Goal: Task Accomplishment & Management: Manage account settings

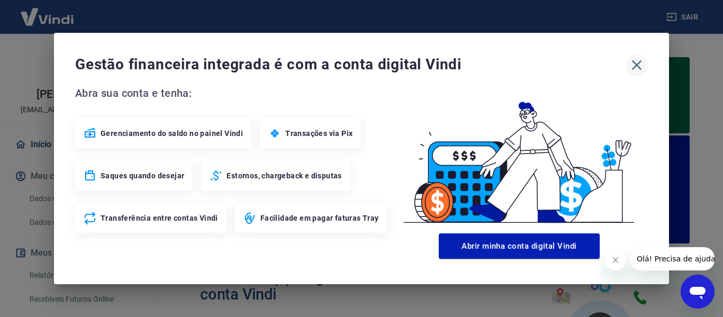
click at [638, 62] on icon "button" at bounding box center [637, 65] width 17 height 17
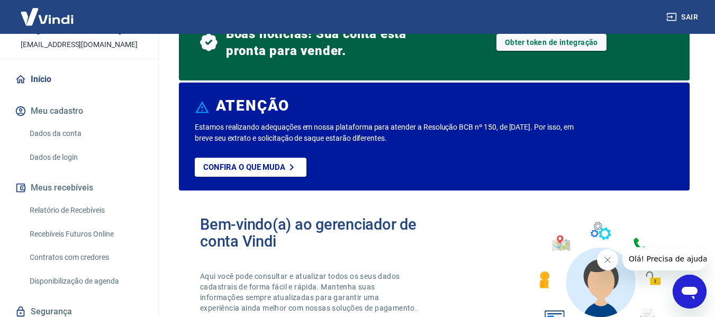
scroll to position [114, 0]
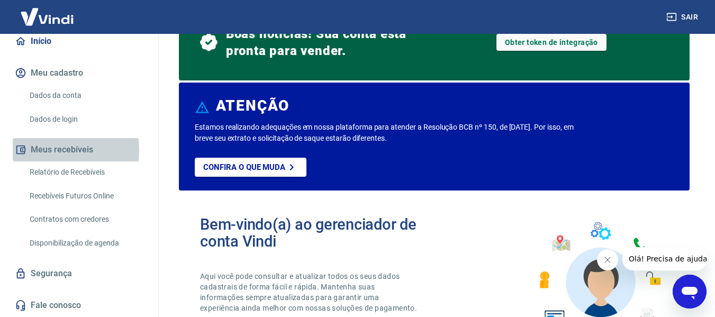
click at [45, 150] on button "Meus recebíveis" at bounding box center [79, 149] width 133 height 23
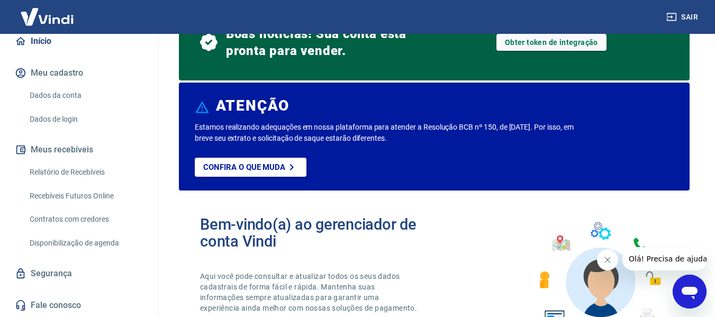
click at [46, 171] on link "Relatório de Recebíveis" at bounding box center [85, 173] width 120 height 22
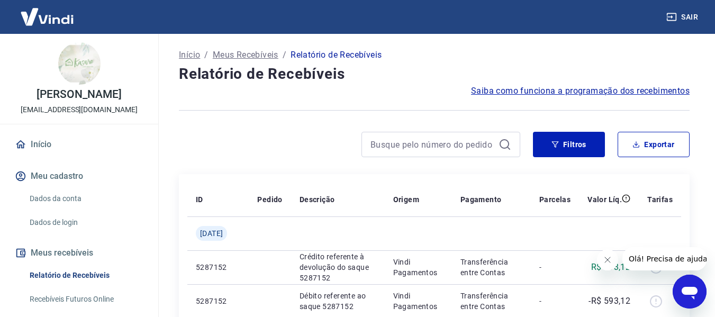
click at [49, 153] on link "Início" at bounding box center [79, 144] width 133 height 23
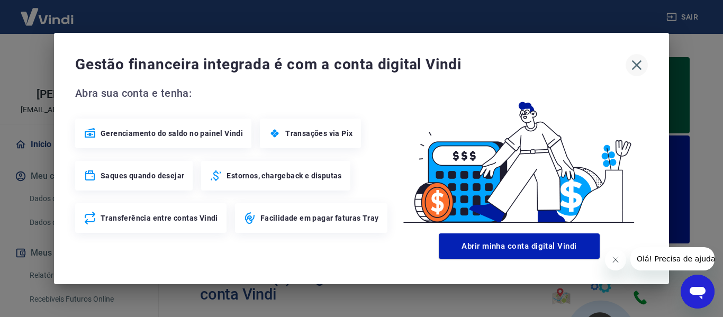
click at [640, 67] on icon "button" at bounding box center [637, 65] width 10 height 10
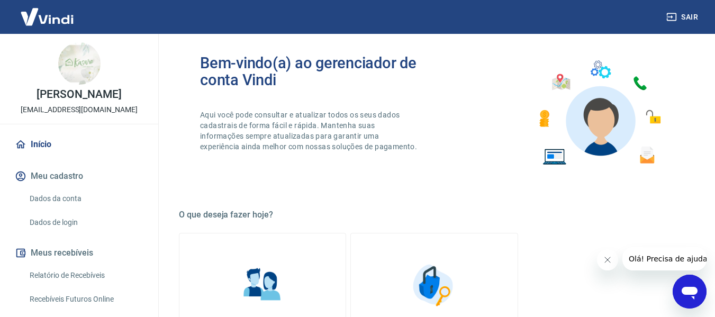
scroll to position [212, 0]
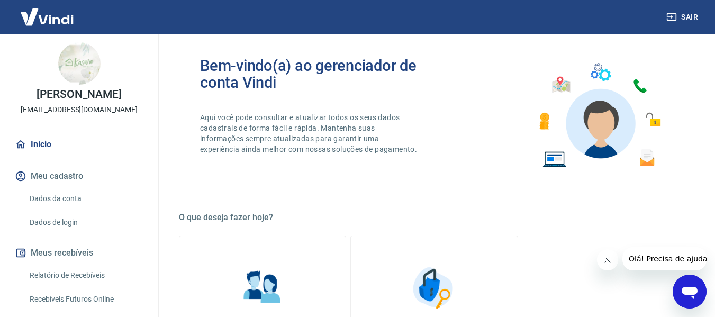
click at [57, 21] on img at bounding box center [47, 17] width 69 height 32
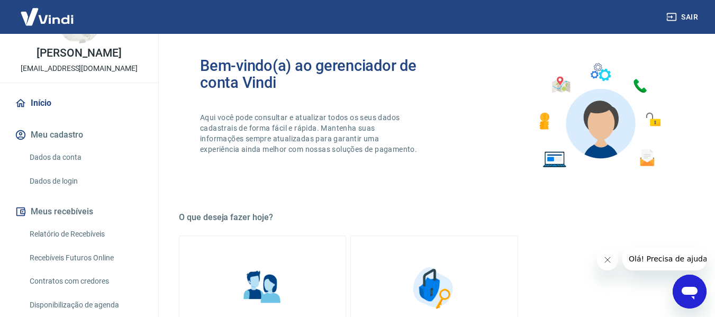
scroll to position [106, 0]
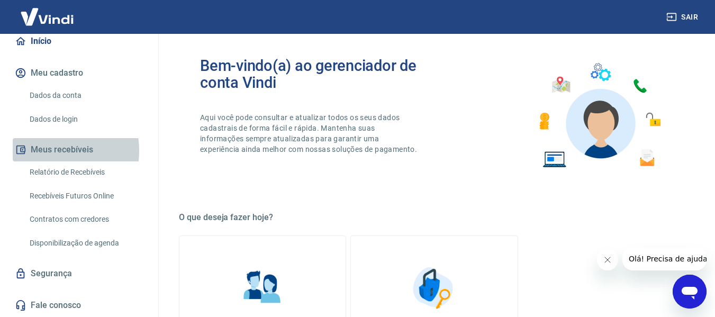
click at [46, 159] on button "Meus recebíveis" at bounding box center [79, 149] width 133 height 23
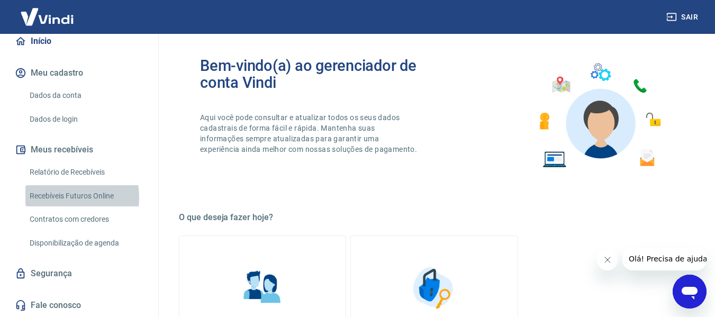
click at [54, 206] on link "Recebíveis Futuros Online" at bounding box center [85, 196] width 120 height 22
